Goal: Task Accomplishment & Management: Complete application form

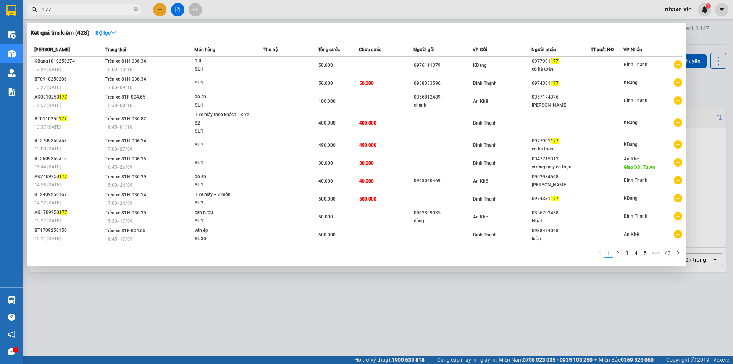
click at [272, 31] on div "Kết quả tìm kiếm ( 428 ) Bộ lọc" at bounding box center [357, 33] width 652 height 12
click at [364, 315] on div at bounding box center [366, 182] width 733 height 364
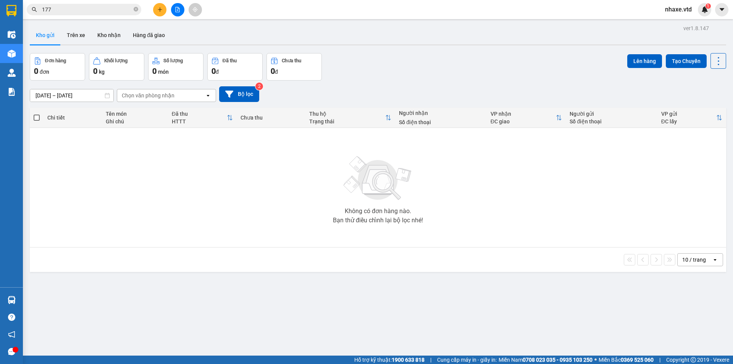
click at [681, 10] on span "nhaxe.vtd" at bounding box center [678, 10] width 39 height 10
click at [676, 21] on span "Đăng xuất" at bounding box center [687, 23] width 32 height 8
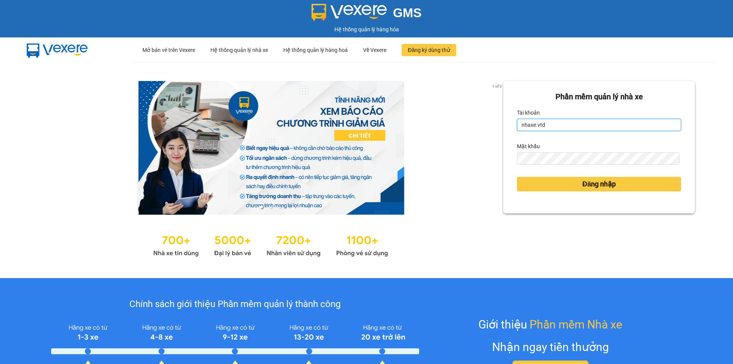
drag, startPoint x: 555, startPoint y: 126, endPoint x: 465, endPoint y: 121, distance: 90.2
click at [465, 121] on div "1 of 3 Phần mềm quản lý nhà xe Tài khoản nhaxe.vtd Mật khẩu Đăng nhập" at bounding box center [366, 170] width 733 height 216
drag, startPoint x: 547, startPoint y: 124, endPoint x: 504, endPoint y: 122, distance: 43.6
click at [504, 122] on div "Phần mềm quản lý nhà xe Tài khoản nhaxe.vtd Mật khẩu Đăng nhập" at bounding box center [599, 147] width 192 height 132
type input "thanhvan.vtd"
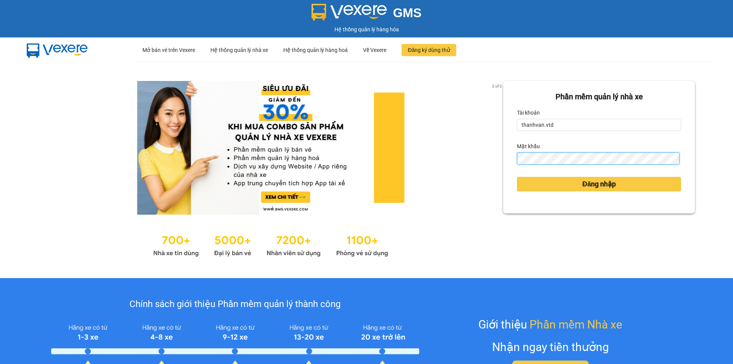
click at [508, 161] on div "Phần mềm quản lý nhà xe Tài khoản thanhvan.vtd Mật khẩu Đăng nhập" at bounding box center [599, 147] width 192 height 132
click at [517, 177] on button "Đăng nhập" at bounding box center [599, 184] width 164 height 15
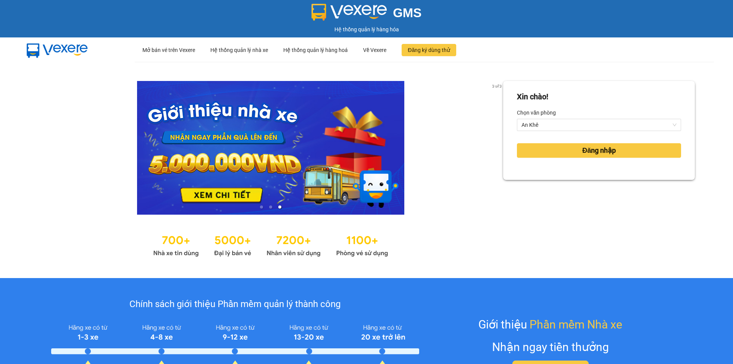
click at [534, 186] on div "Xin chào! Chọn văn phòng An Khê Đăng nhập" at bounding box center [599, 170] width 192 height 178
click at [547, 140] on form "Xin chào! Chọn văn phòng An Khê Đăng nhập" at bounding box center [599, 130] width 164 height 79
click at [549, 146] on button "Đăng nhập" at bounding box center [599, 150] width 164 height 15
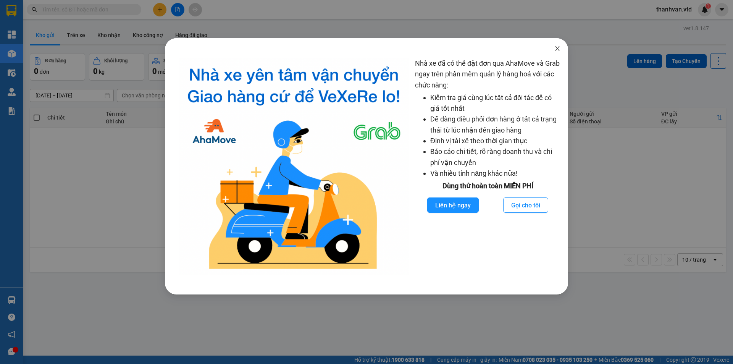
click at [559, 48] on icon "close" at bounding box center [557, 48] width 6 height 6
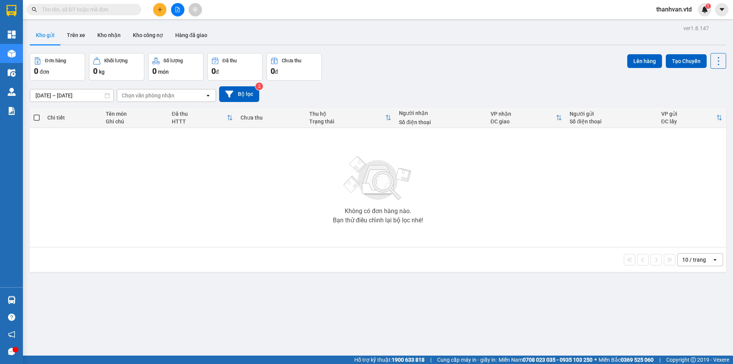
click at [398, 59] on div "Đơn hàng 0 đơn Khối lượng 0 kg Số lượng 0 món Đã thu 0 đ Chưa thu 0 đ Lên hàng …" at bounding box center [378, 66] width 696 height 27
click at [401, 81] on div "10/10/2025 – 15/10/2025 Press the down arrow key to interact with the calendar …" at bounding box center [378, 94] width 696 height 27
click at [356, 84] on div "10/10/2025 – 15/10/2025 Press the down arrow key to interact with the calendar …" at bounding box center [378, 94] width 696 height 27
click at [160, 10] on icon "plus" at bounding box center [160, 9] width 4 height 0
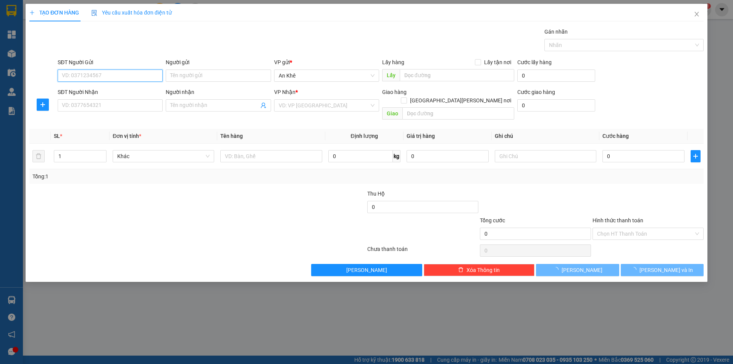
click at [139, 78] on input "SĐT Người Gửi" at bounding box center [110, 75] width 105 height 12
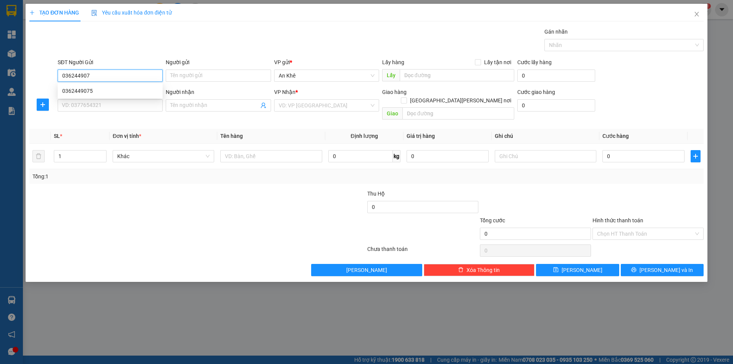
type input "0362449075"
click at [136, 90] on div "0362449075" at bounding box center [110, 91] width 96 height 8
type input "hà ra"
type input "0362449075"
click at [128, 110] on input "SĐT Người Nhận" at bounding box center [110, 105] width 105 height 12
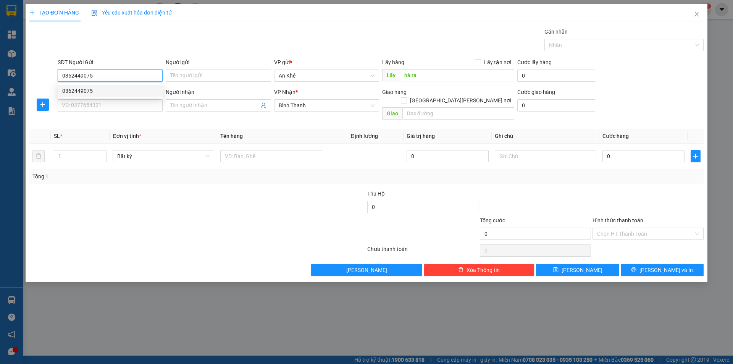
drag, startPoint x: 111, startPoint y: 77, endPoint x: 63, endPoint y: 73, distance: 48.7
click at [63, 73] on input "0362449075" at bounding box center [110, 75] width 105 height 12
click at [88, 109] on input "SĐT Người Nhận" at bounding box center [110, 105] width 105 height 12
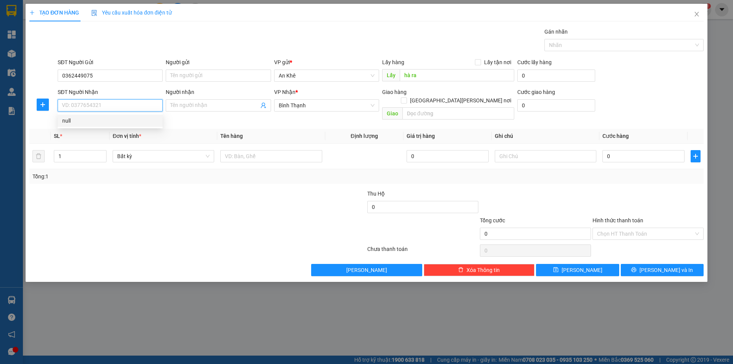
paste input "0362449075"
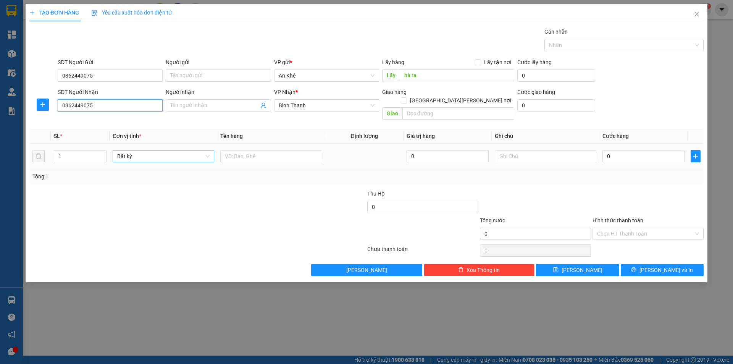
click at [211, 152] on div "Bất kỳ" at bounding box center [164, 156] width 102 height 12
type input "0362449075"
type input "th"
click at [144, 185] on div "Thùng vừa" at bounding box center [163, 187] width 92 height 8
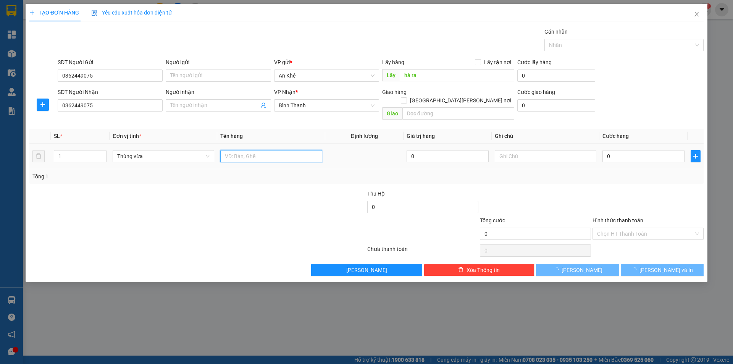
click at [281, 150] on input "text" at bounding box center [271, 156] width 102 height 12
type input "do an"
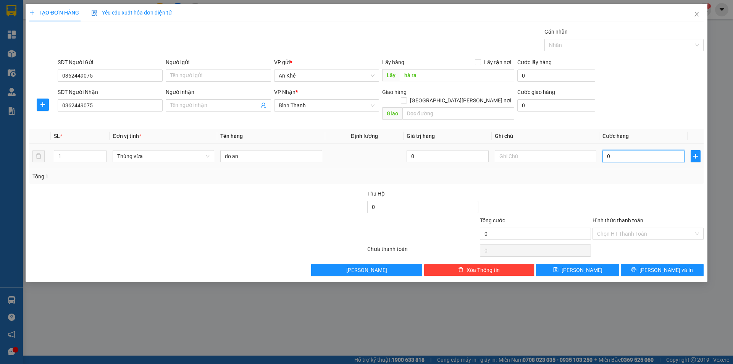
click at [636, 150] on input "0" at bounding box center [643, 156] width 82 height 12
type input "7"
type input "70"
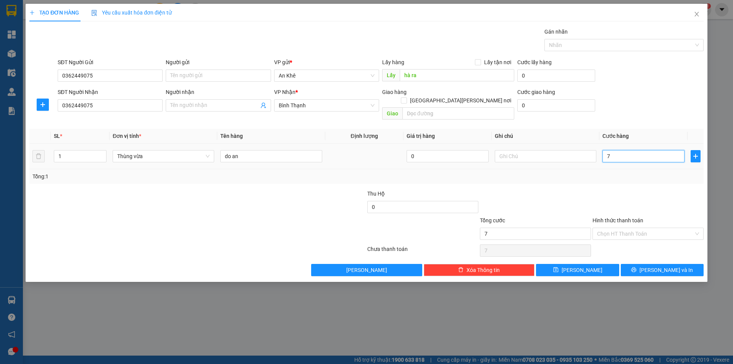
type input "70"
type input "700"
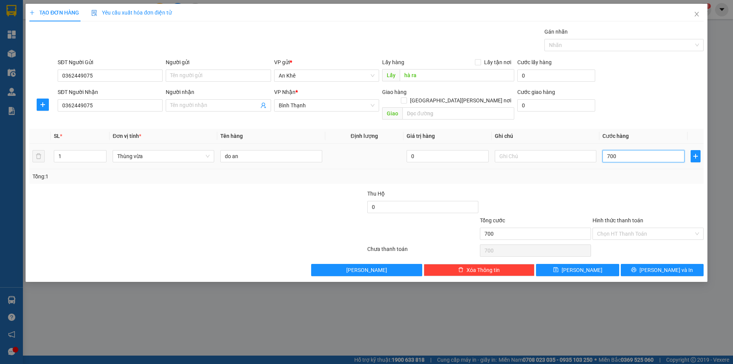
type input "7.000"
type input "70.000"
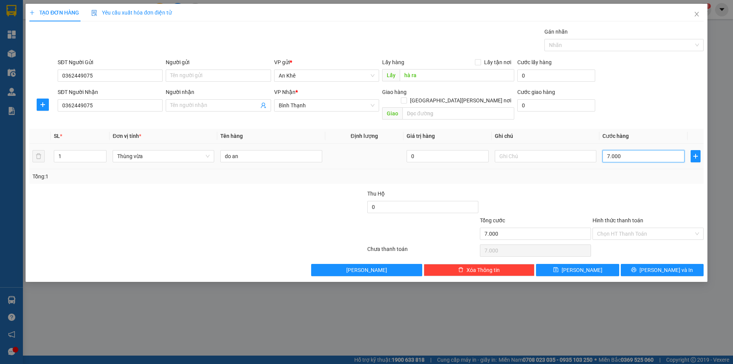
type input "70.000"
click at [575, 150] on input "text" at bounding box center [546, 156] width 102 height 12
type input "tạm tính"
click at [608, 228] on input "Hình thức thanh toán" at bounding box center [645, 233] width 97 height 11
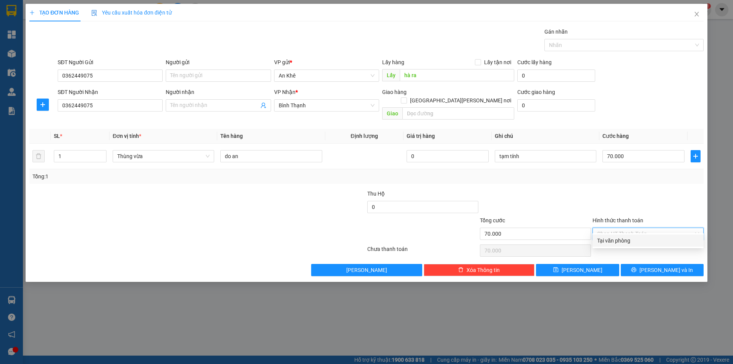
click at [610, 238] on div "Tại văn phòng" at bounding box center [648, 240] width 102 height 8
type input "70.000"
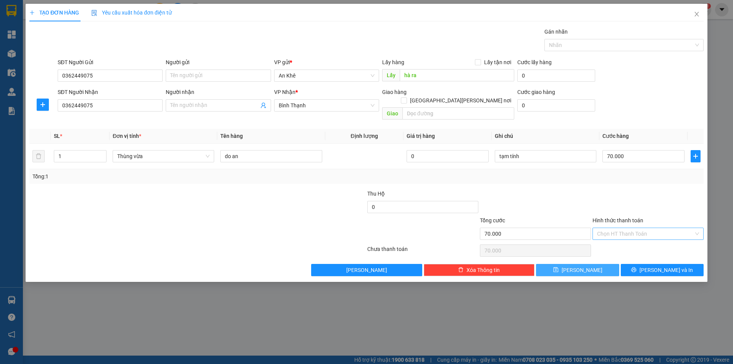
click at [587, 266] on button "Lưu" at bounding box center [577, 270] width 83 height 12
type input "0"
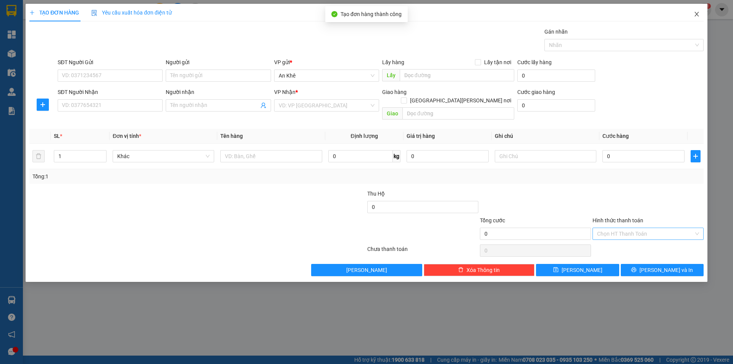
click at [696, 12] on icon "close" at bounding box center [697, 14] width 6 height 6
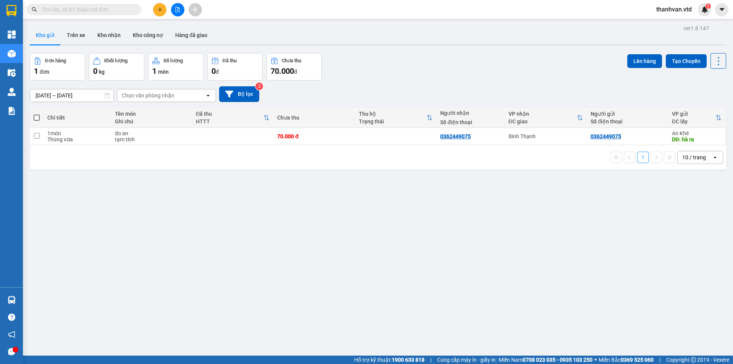
click at [462, 100] on div "10/10/2025 – 15/10/2025 Press the down arrow key to interact with the calendar …" at bounding box center [378, 94] width 696 height 16
